Goal: Transaction & Acquisition: Book appointment/travel/reservation

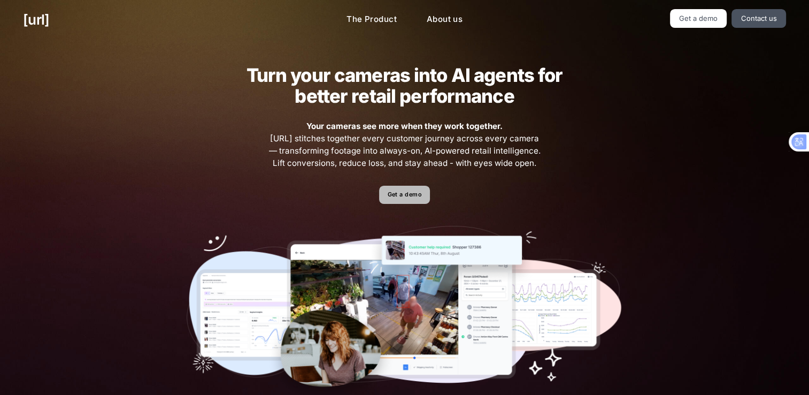
click at [399, 194] on link "Get a demo" at bounding box center [404, 195] width 51 height 19
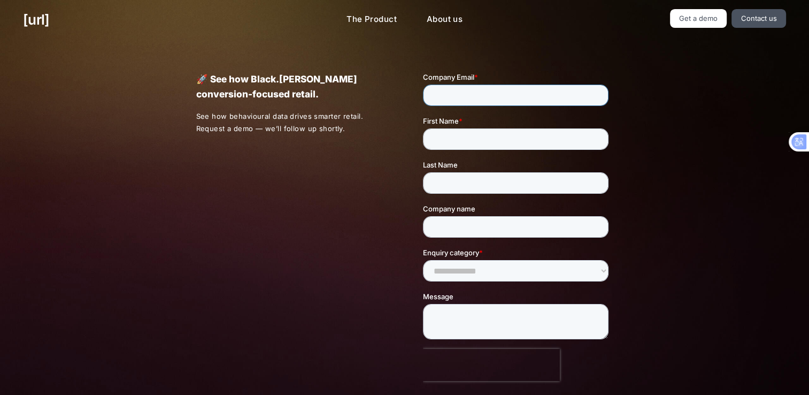
click at [451, 90] on input "Company Email *" at bounding box center [516, 94] width 186 height 21
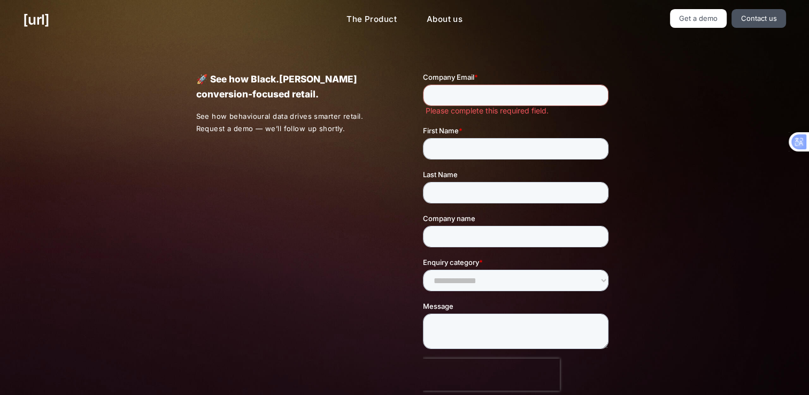
click at [347, 222] on div "🚀 See how Black.[PERSON_NAME] conversion-focused retail. See how behavioural da…" at bounding box center [405, 256] width 464 height 432
drag, startPoint x: 252, startPoint y: 80, endPoint x: 289, endPoint y: 79, distance: 37.5
click at [289, 79] on p "🚀 See how Black.[PERSON_NAME] conversion-focused retail." at bounding box center [291, 87] width 190 height 30
